Goal: Navigation & Orientation: Find specific page/section

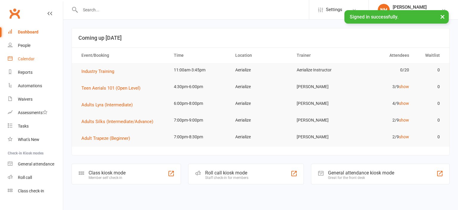
click at [35, 56] on link "Calendar" at bounding box center [35, 58] width 55 height 13
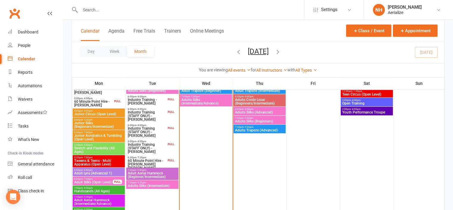
scroll to position [417, 0]
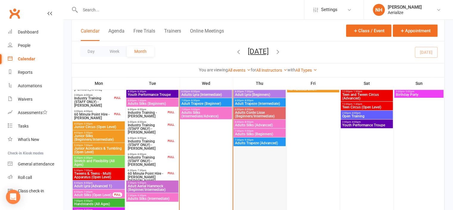
click at [248, 159] on div at bounding box center [260, 151] width 52 height 161
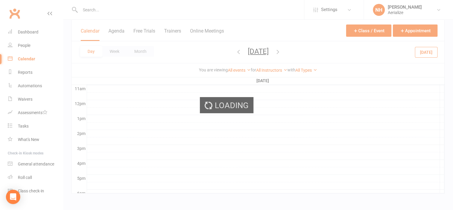
scroll to position [0, 0]
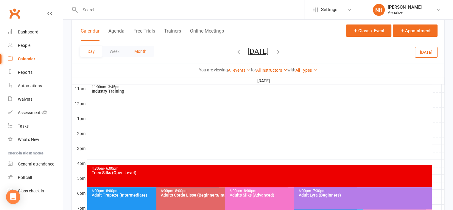
click at [143, 51] on button "Month" at bounding box center [140, 51] width 27 height 11
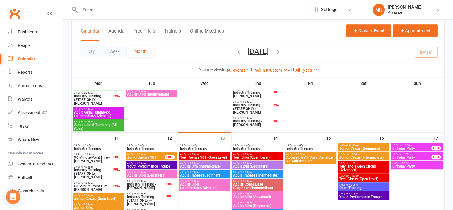
scroll to position [409, 0]
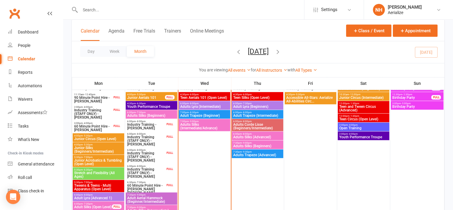
click at [211, 114] on span "Adult Trapeze (Beginner)" at bounding box center [204, 116] width 49 height 4
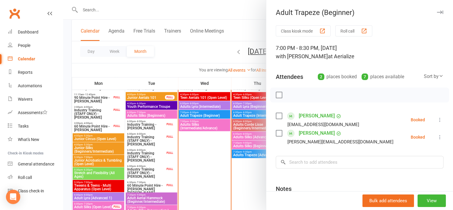
click at [437, 11] on icon "button" at bounding box center [440, 12] width 6 height 4
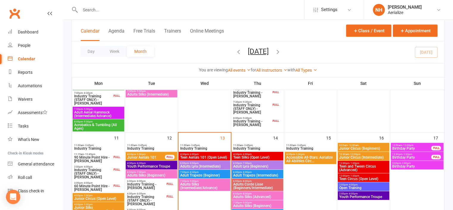
scroll to position [379, 0]
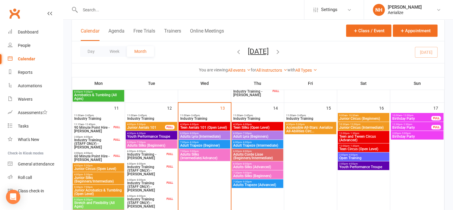
click at [272, 143] on span "Adult Trapeze (Intermediate)" at bounding box center [257, 145] width 49 height 4
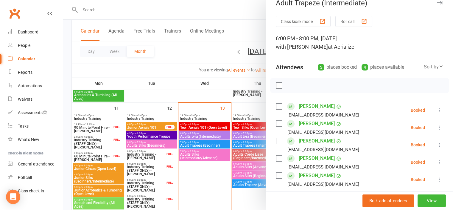
scroll to position [0, 0]
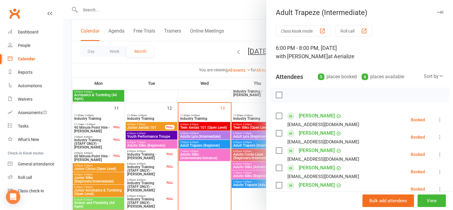
click at [437, 11] on icon "button" at bounding box center [440, 12] width 6 height 4
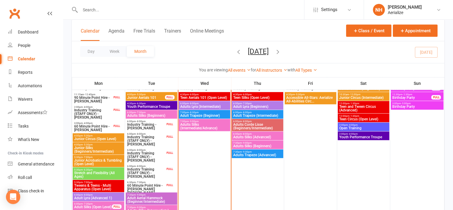
scroll to position [439, 0]
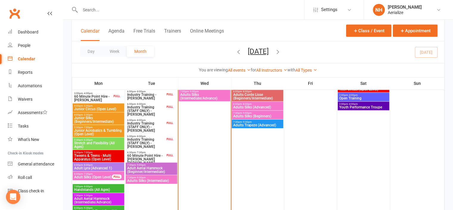
click at [159, 179] on span "Adults Silks (Intermediate)" at bounding box center [151, 181] width 49 height 4
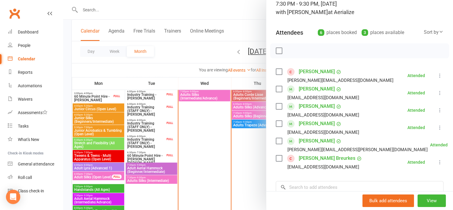
scroll to position [30, 0]
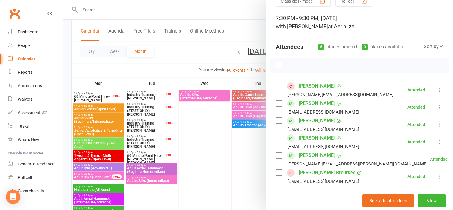
click at [162, 169] on div at bounding box center [258, 105] width 390 height 210
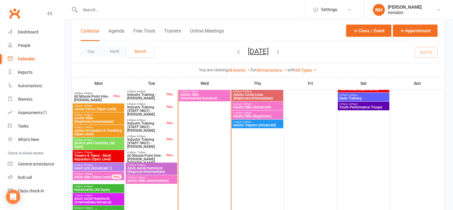
click at [162, 169] on span "Adult Aerial Hammock (Beginner/Intermediate)" at bounding box center [151, 169] width 49 height 7
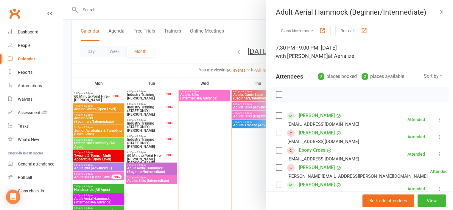
scroll to position [0, 0]
click at [437, 10] on button "button" at bounding box center [440, 12] width 7 height 7
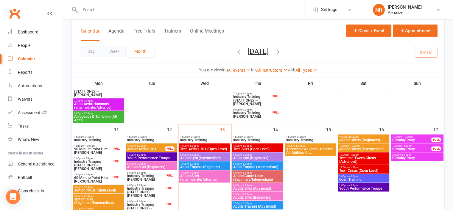
scroll to position [349, 0]
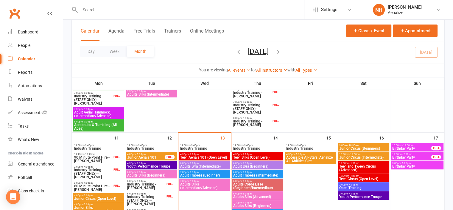
click at [165, 174] on span "Adults Silks (Beginners)" at bounding box center [151, 175] width 49 height 4
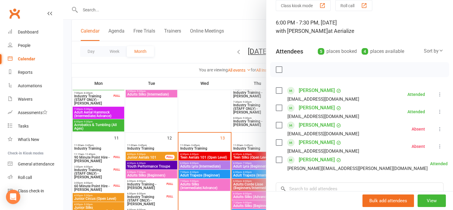
scroll to position [0, 0]
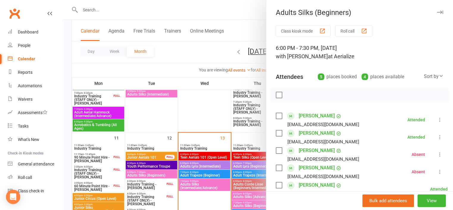
click at [437, 12] on icon "button" at bounding box center [440, 12] width 6 height 4
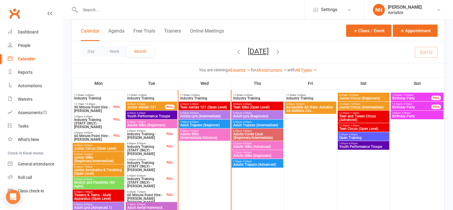
scroll to position [409, 0]
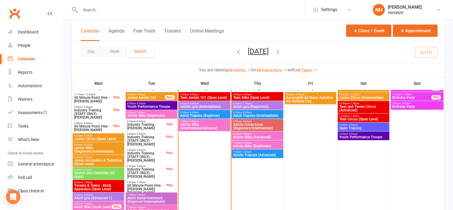
click at [308, 96] on span "Accessible All-Stars: Aerialize All-Abilities Circ..." at bounding box center [310, 99] width 49 height 7
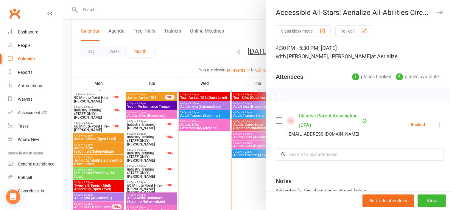
click at [437, 12] on icon "button" at bounding box center [440, 12] width 6 height 4
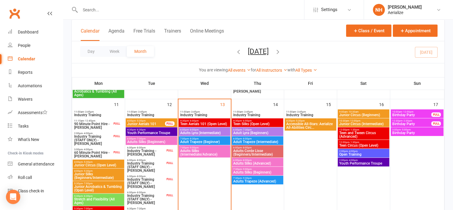
scroll to position [379, 0]
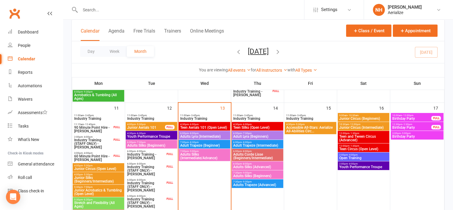
click at [217, 125] on span "Teen Aerials 101 (Open Level)" at bounding box center [204, 127] width 49 height 4
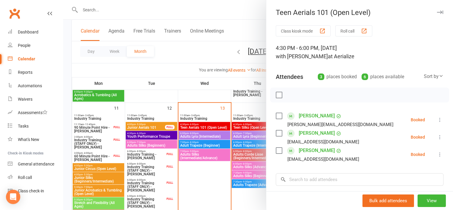
click at [437, 9] on button "button" at bounding box center [440, 12] width 7 height 7
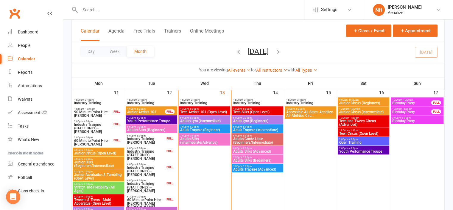
scroll to position [409, 0]
